Goal: Find specific page/section: Find specific page/section

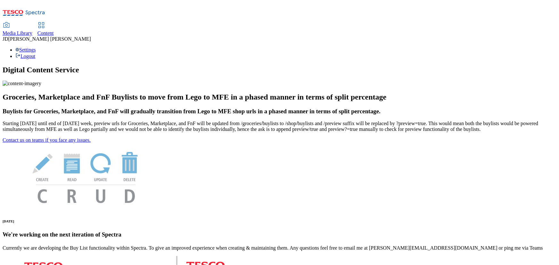
click at [54, 30] on span "Content" at bounding box center [46, 32] width 16 height 5
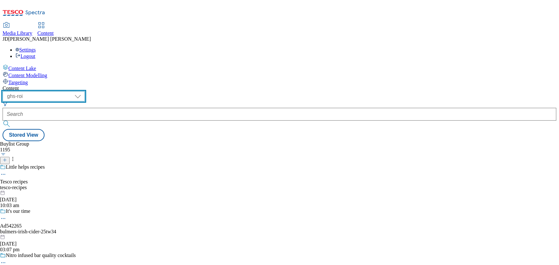
click at [85, 91] on select "ghs-roi ghs-[GEOGRAPHIC_DATA]" at bounding box center [44, 96] width 82 height 10
select select "ghs-[GEOGRAPHIC_DATA]"
click at [83, 91] on select "ghs-roi ghs-[GEOGRAPHIC_DATA]" at bounding box center [44, 96] width 82 height 10
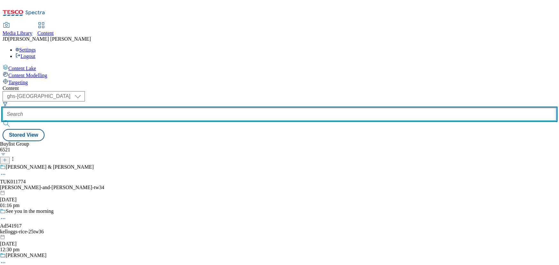
click at [143, 108] on input "text" at bounding box center [280, 114] width 554 height 13
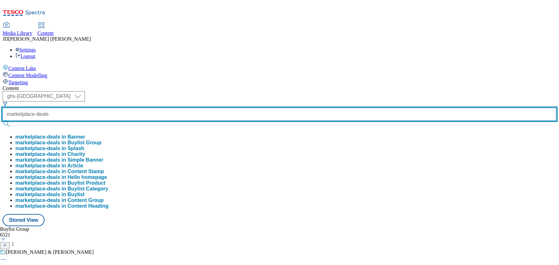
type input "marketplace-deals"
click at [3, 121] on button "submit" at bounding box center [7, 124] width 9 height 6
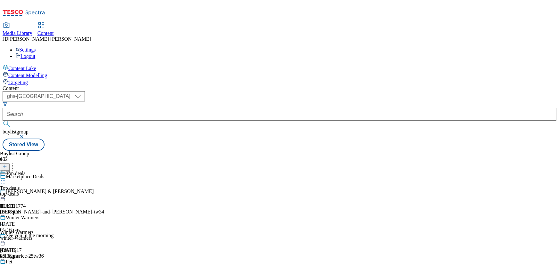
scroll to position [29, 0]
click at [50, 215] on div "Winter Warmers Winter Warmers winter-warmers [DATE] 05:08 pm" at bounding box center [25, 237] width 50 height 44
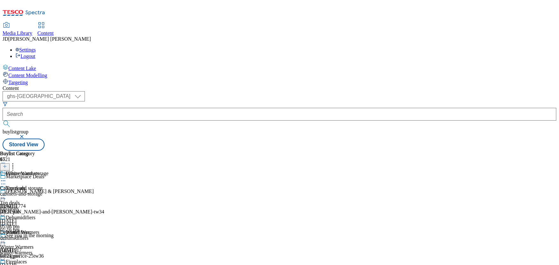
click at [50, 191] on div "cabinets-and-storage" at bounding box center [25, 194] width 50 height 6
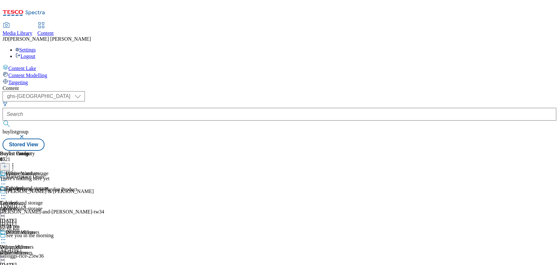
click at [50, 230] on div "Dehumidifiers Dehumidifiers dehumidifiers [DATE] 03:21 pm" at bounding box center [25, 252] width 50 height 44
click at [373, 91] on div "( optional ) ghs-roi ghs-[GEOGRAPHIC_DATA] ghs-uk buylistgroup Stored View" at bounding box center [280, 121] width 554 height 60
